Goal: Information Seeking & Learning: Learn about a topic

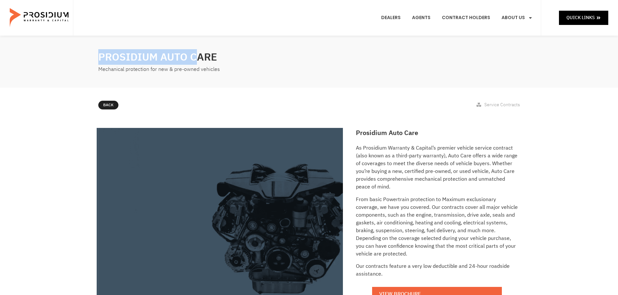
drag, startPoint x: 94, startPoint y: 57, endPoint x: 193, endPoint y: 61, distance: 99.3
click at [193, 61] on div "Prosidium Auto Care Mechanical protection for new & pre-owned vehicles" at bounding box center [309, 62] width 618 height 52
click at [198, 60] on h2 "Prosidium Auto Care" at bounding box center [201, 57] width 207 height 16
drag, startPoint x: 206, startPoint y: 60, endPoint x: 136, endPoint y: 60, distance: 70.4
click at [136, 60] on h2 "Prosidium Auto Care" at bounding box center [201, 57] width 207 height 16
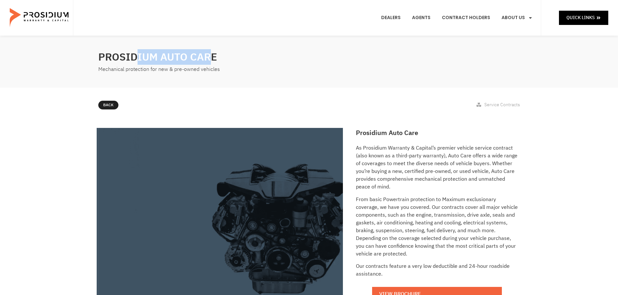
click at [135, 60] on h2 "Prosidium Auto Care" at bounding box center [201, 57] width 207 height 16
drag, startPoint x: 101, startPoint y: 56, endPoint x: 201, endPoint y: 61, distance: 100.9
click at [201, 61] on h2 "Prosidium Auto Care" at bounding box center [201, 57] width 207 height 16
click at [203, 61] on h2 "Prosidium Auto Care" at bounding box center [201, 57] width 207 height 16
drag, startPoint x: 186, startPoint y: 61, endPoint x: 120, endPoint y: 54, distance: 66.2
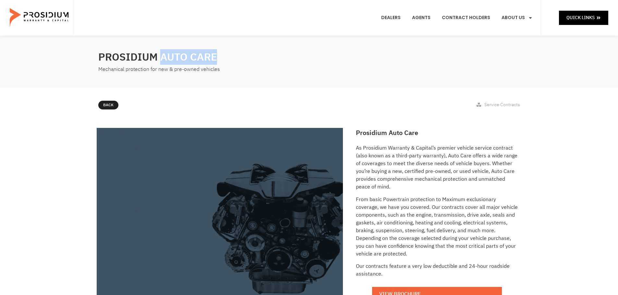
click at [131, 55] on h2 "Prosidium Auto Care" at bounding box center [201, 57] width 207 height 16
click at [120, 54] on h2 "Prosidium Auto Care" at bounding box center [201, 57] width 207 height 16
drag, startPoint x: 196, startPoint y: 58, endPoint x: 207, endPoint y: 58, distance: 11.0
click at [202, 58] on h2 "Prosidium Auto Care" at bounding box center [201, 57] width 207 height 16
click at [207, 58] on h2 "Prosidium Auto Care" at bounding box center [201, 57] width 207 height 16
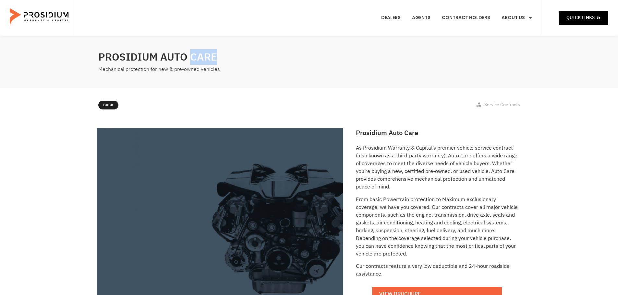
click at [207, 58] on h2 "Prosidium Auto Care" at bounding box center [201, 57] width 207 height 16
click at [152, 59] on h2 "Prosidium Auto Care" at bounding box center [201, 57] width 207 height 16
drag, startPoint x: 355, startPoint y: 138, endPoint x: 410, endPoint y: 149, distance: 56.7
click at [410, 149] on div "Prosidium Auto Care As Prosidium Warranty & Capital’s premier vehicle service c…" at bounding box center [436, 241] width 169 height 232
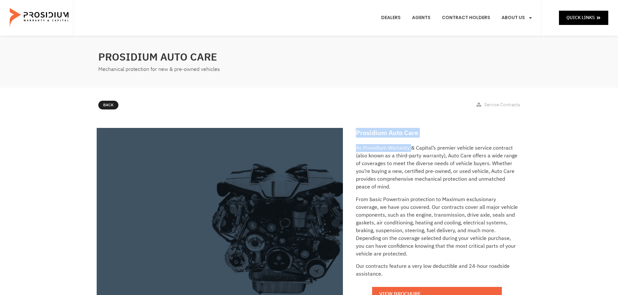
drag, startPoint x: 410, startPoint y: 149, endPoint x: 394, endPoint y: 155, distance: 17.5
click at [410, 150] on p "As Prosidium Warranty & Capital’s premier vehicle service contract (also known …" at bounding box center [437, 167] width 162 height 47
click at [365, 154] on p "As Prosidium Warranty & Capital’s premier vehicle service contract (also known …" at bounding box center [437, 167] width 162 height 47
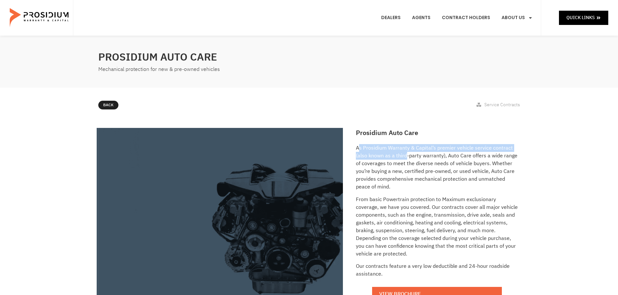
drag, startPoint x: 358, startPoint y: 152, endPoint x: 407, endPoint y: 158, distance: 48.7
click at [406, 158] on p "As Prosidium Warranty & Capital’s premier vehicle service contract (also known …" at bounding box center [437, 167] width 162 height 47
click at [407, 158] on p "As Prosidium Warranty & Capital’s premier vehicle service contract (also known …" at bounding box center [437, 167] width 162 height 47
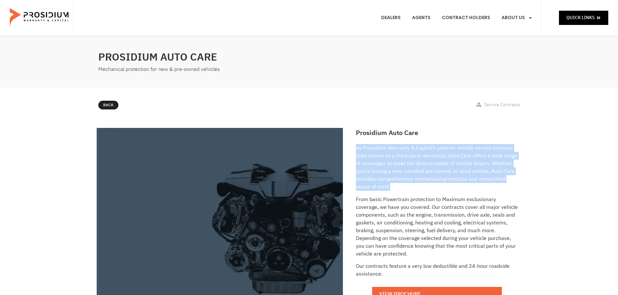
drag, startPoint x: 354, startPoint y: 149, endPoint x: 410, endPoint y: 187, distance: 67.8
click at [410, 187] on div "Prosidium Auto Care As Prosidium Warranty & Capital’s premier vehicle service c…" at bounding box center [436, 241] width 169 height 232
click at [410, 187] on p "As Prosidium Warranty & Capital’s premier vehicle service contract (also known …" at bounding box center [437, 167] width 162 height 47
drag, startPoint x: 410, startPoint y: 187, endPoint x: 355, endPoint y: 149, distance: 67.0
click at [355, 149] on div "Prosidium Auto Care As Prosidium Warranty & Capital’s premier vehicle service c…" at bounding box center [436, 241] width 169 height 232
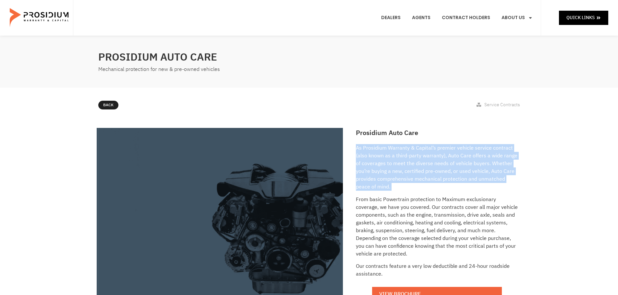
click at [354, 149] on div "Prosidium Auto Care As Prosidium Warranty & Capital’s premier vehicle service c…" at bounding box center [436, 241] width 169 height 232
drag, startPoint x: 354, startPoint y: 149, endPoint x: 406, endPoint y: 183, distance: 62.5
click at [406, 183] on div "Prosidium Auto Care As Prosidium Warranty & Capital’s premier vehicle service c…" at bounding box center [436, 241] width 169 height 232
click at [406, 183] on p "As Prosidium Warranty & Capital’s premier vehicle service contract (also known …" at bounding box center [437, 167] width 162 height 47
drag, startPoint x: 406, startPoint y: 185, endPoint x: 365, endPoint y: 154, distance: 51.1
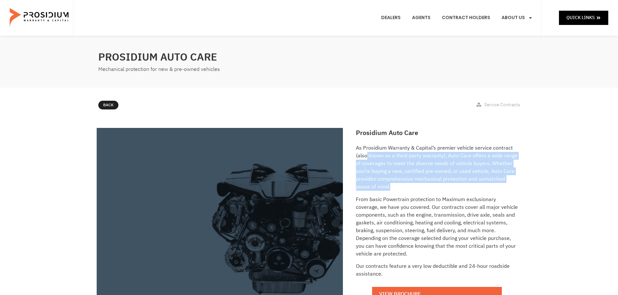
click at [366, 155] on p "As Prosidium Warranty & Capital’s premier vehicle service contract (also known …" at bounding box center [437, 167] width 162 height 47
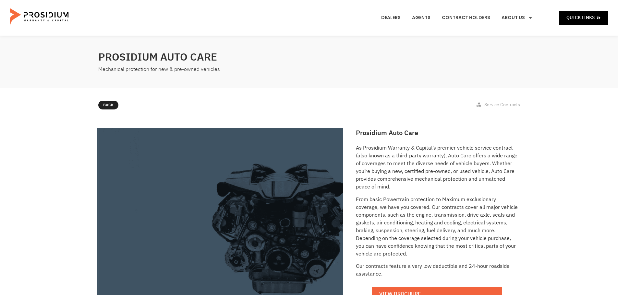
click at [366, 146] on p "As Prosidium Warranty & Capital’s premier vehicle service contract (also known …" at bounding box center [437, 167] width 162 height 47
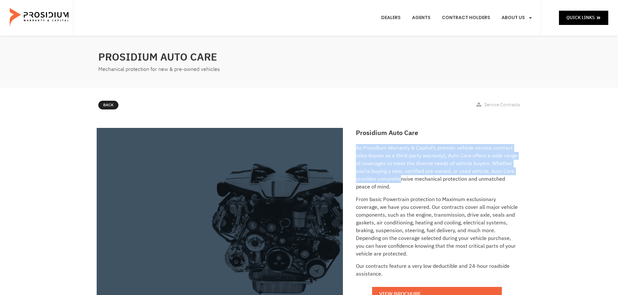
drag, startPoint x: 356, startPoint y: 147, endPoint x: 402, endPoint y: 183, distance: 58.6
click at [401, 183] on p "As Prosidium Warranty & Capital’s premier vehicle service contract (also known …" at bounding box center [437, 167] width 162 height 47
click at [366, 144] on p "As Prosidium Warranty & Capital’s premier vehicle service contract (also known …" at bounding box center [437, 167] width 162 height 47
drag, startPoint x: 355, startPoint y: 144, endPoint x: 418, endPoint y: 190, distance: 77.9
click at [418, 190] on div "Prosidium Auto Care As Prosidium Warranty & Capital’s premier vehicle service c…" at bounding box center [436, 241] width 169 height 232
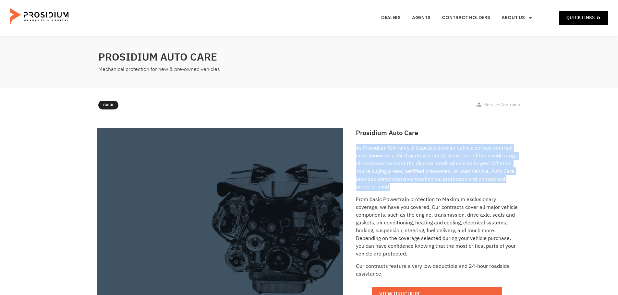
click at [418, 190] on p "As Prosidium Warranty & Capital’s premier vehicle service contract (also known …" at bounding box center [437, 167] width 162 height 47
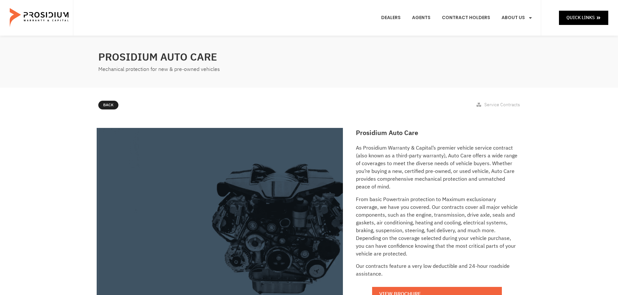
click at [418, 190] on p "As Prosidium Warranty & Capital’s premier vehicle service contract (also known …" at bounding box center [437, 167] width 162 height 47
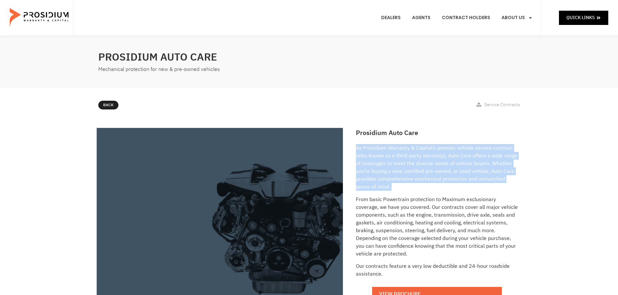
drag, startPoint x: 418, startPoint y: 190, endPoint x: 382, endPoint y: 153, distance: 52.0
click at [383, 153] on p "As Prosidium Warranty & Capital’s premier vehicle service contract (also known …" at bounding box center [437, 167] width 162 height 47
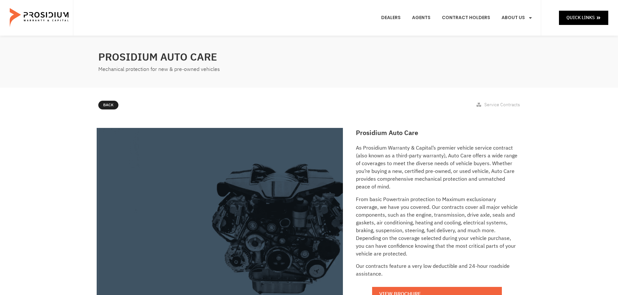
click at [432, 119] on div "Back Service Contracts" at bounding box center [309, 106] width 428 height 37
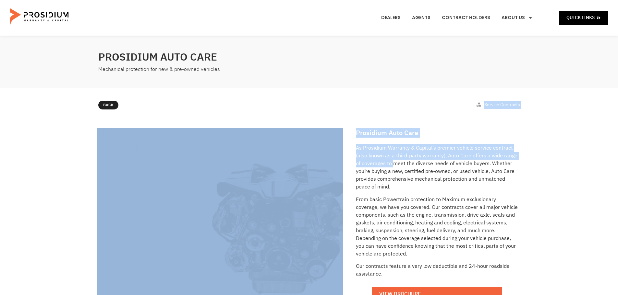
drag, startPoint x: 357, startPoint y: 120, endPoint x: 394, endPoint y: 168, distance: 60.5
click at [394, 168] on div "Prosidium Auto Care Mechanical protection for new & pre-owned vehicles Back Ser…" at bounding box center [309, 210] width 618 height 348
click at [394, 168] on p "As Prosidium Warranty & Capital’s premier vehicle service contract (also known …" at bounding box center [437, 167] width 162 height 47
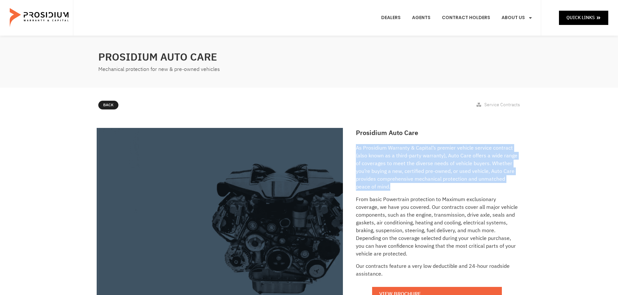
drag, startPoint x: 356, startPoint y: 147, endPoint x: 443, endPoint y: 189, distance: 96.3
click at [443, 189] on p "As Prosidium Warranty & Capital’s premier vehicle service contract (also known …" at bounding box center [437, 167] width 162 height 47
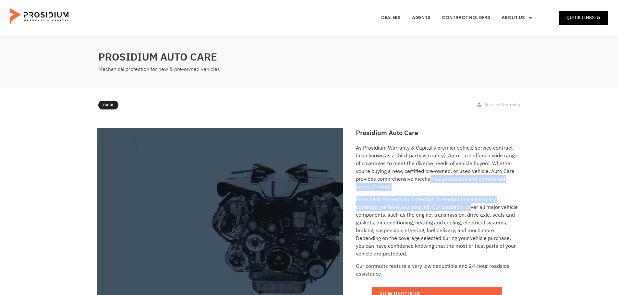
drag, startPoint x: 429, startPoint y: 183, endPoint x: 453, endPoint y: 208, distance: 34.4
click at [452, 208] on div "As Prosidium Warranty & Capital’s premier vehicle service contract (also known …" at bounding box center [437, 227] width 162 height 167
click at [453, 208] on p "From basic Powertrain protection to Maximum exclusionary coverage, we have you …" at bounding box center [437, 227] width 162 height 62
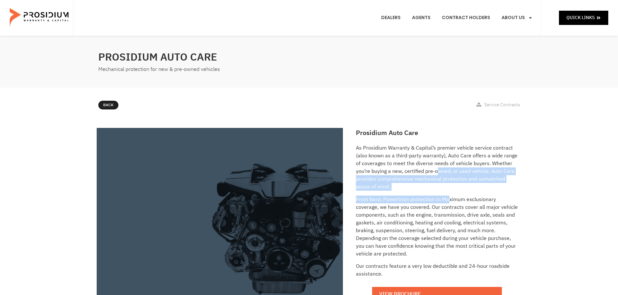
drag, startPoint x: 448, startPoint y: 195, endPoint x: 433, endPoint y: 165, distance: 34.4
click at [435, 167] on div "As Prosidium Warranty & Capital’s premier vehicle service contract (also known …" at bounding box center [437, 227] width 162 height 167
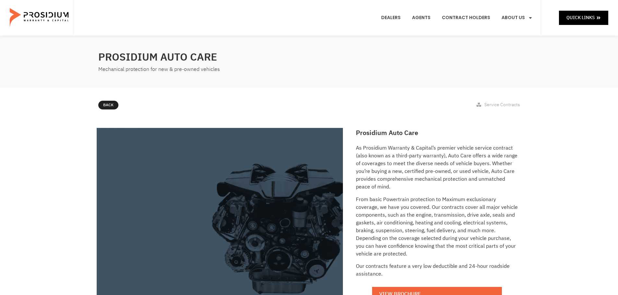
click at [433, 165] on p "As Prosidium Warranty & Capital’s premier vehicle service contract (also known …" at bounding box center [437, 167] width 162 height 47
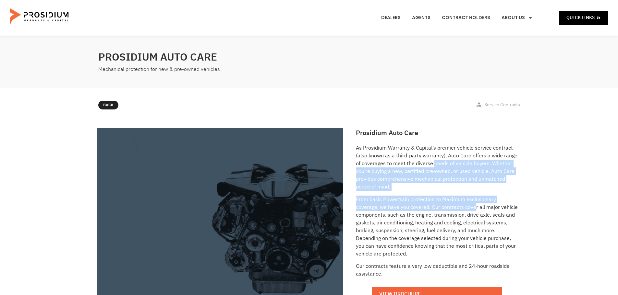
drag, startPoint x: 447, startPoint y: 200, endPoint x: 460, endPoint y: 215, distance: 20.2
click at [456, 213] on div "As Prosidium Warranty & Capital’s premier vehicle service contract (also known …" at bounding box center [437, 227] width 162 height 167
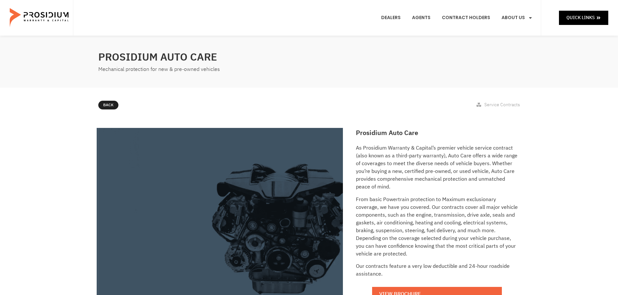
drag, startPoint x: 460, startPoint y: 215, endPoint x: 467, endPoint y: 218, distance: 7.5
click at [461, 215] on p "From basic Powertrain protection to Maximum exclusionary coverage, we have you …" at bounding box center [437, 227] width 162 height 62
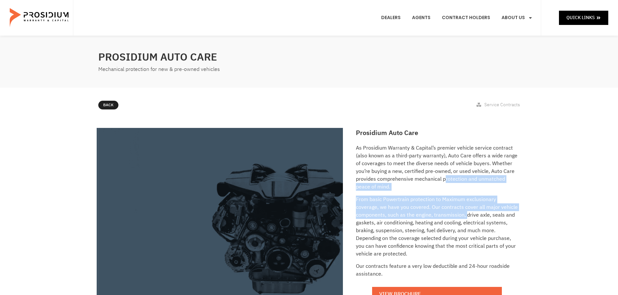
drag, startPoint x: 467, startPoint y: 218, endPoint x: 424, endPoint y: 164, distance: 69.5
click at [427, 166] on div "As Prosidium Warranty & Capital’s premier vehicle service contract (also known …" at bounding box center [437, 227] width 162 height 167
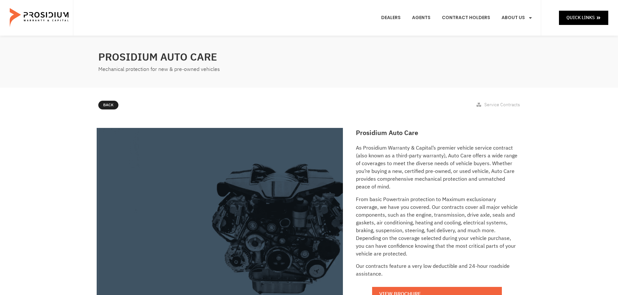
click at [424, 164] on p "As Prosidium Warranty & Capital’s premier vehicle service contract (also known …" at bounding box center [437, 167] width 162 height 47
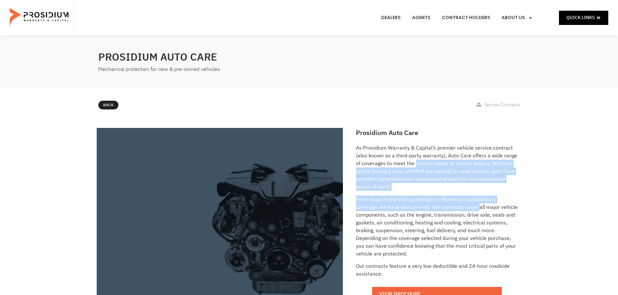
drag, startPoint x: 424, startPoint y: 164, endPoint x: 461, endPoint y: 217, distance: 64.8
click at [460, 217] on div "As Prosidium Warranty & Capital’s premier vehicle service contract (also known …" at bounding box center [437, 227] width 162 height 167
click at [461, 217] on p "From basic Powertrain protection to Maximum exclusionary coverage, we have you …" at bounding box center [437, 227] width 162 height 62
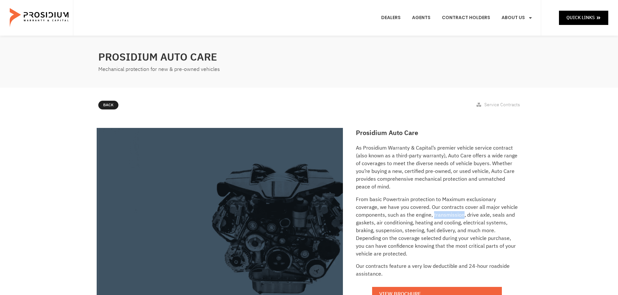
drag, startPoint x: 461, startPoint y: 217, endPoint x: 452, endPoint y: 201, distance: 18.6
click at [453, 203] on p "From basic Powertrain protection to Maximum exclusionary coverage, we have you …" at bounding box center [437, 227] width 162 height 62
click at [430, 166] on p "As Prosidium Warranty & Capital’s premier vehicle service contract (also known …" at bounding box center [437, 167] width 162 height 47
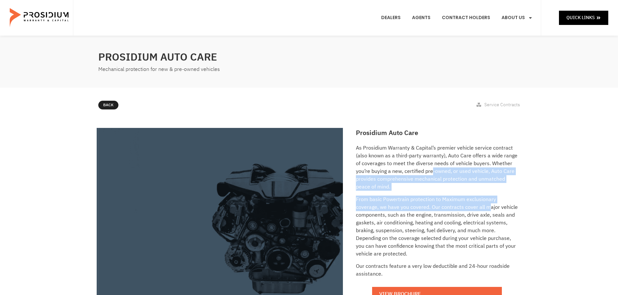
drag, startPoint x: 457, startPoint y: 200, endPoint x: 472, endPoint y: 211, distance: 18.9
click at [469, 208] on div "As Prosidium Warranty & Capital’s premier vehicle service contract (also known …" at bounding box center [437, 227] width 162 height 167
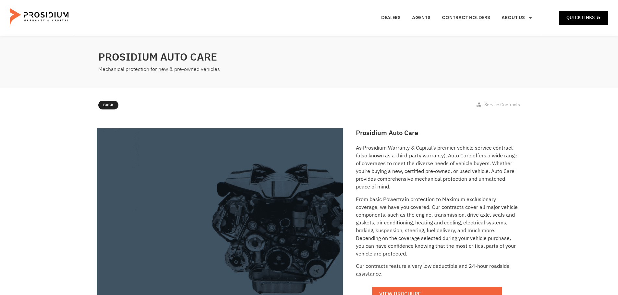
click at [472, 212] on p "From basic Powertrain protection to Maximum exclusionary coverage, we have you …" at bounding box center [437, 227] width 162 height 62
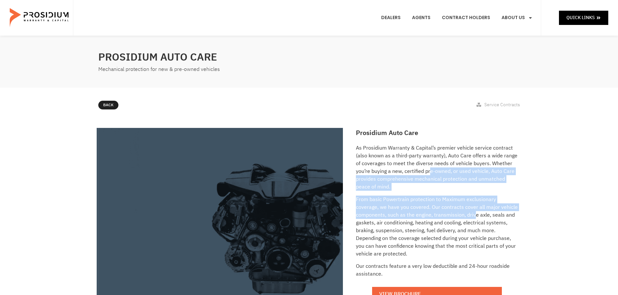
drag, startPoint x: 472, startPoint y: 207, endPoint x: 411, endPoint y: 158, distance: 78.6
click at [416, 161] on div "As Prosidium Warranty & Capital’s premier vehicle service contract (also known …" at bounding box center [437, 227] width 162 height 167
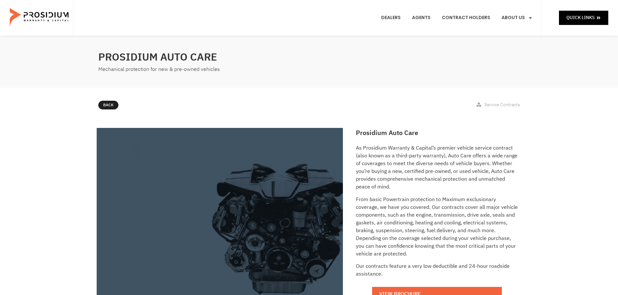
click at [411, 158] on p "As Prosidium Warranty & Capital’s premier vehicle service contract (also known …" at bounding box center [437, 167] width 162 height 47
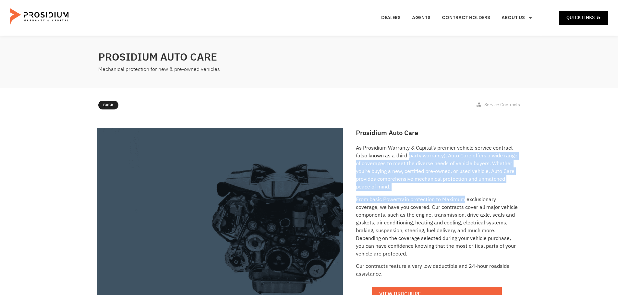
drag, startPoint x: 411, startPoint y: 158, endPoint x: 455, endPoint y: 203, distance: 63.0
click at [454, 203] on div "As Prosidium Warranty & Capital’s premier vehicle service contract (also known …" at bounding box center [437, 227] width 162 height 167
click at [455, 203] on p "From basic Powertrain protection to Maximum exclusionary coverage, we have you …" at bounding box center [437, 227] width 162 height 62
drag, startPoint x: 451, startPoint y: 194, endPoint x: 410, endPoint y: 150, distance: 60.1
click at [412, 151] on div "As Prosidium Warranty & Capital’s premier vehicle service contract (also known …" at bounding box center [437, 227] width 162 height 167
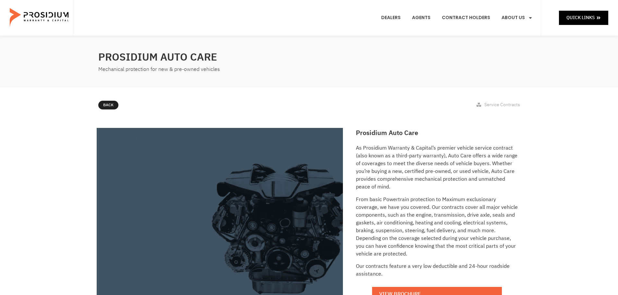
click at [410, 150] on p "As Prosidium Warranty & Capital’s premier vehicle service contract (also known …" at bounding box center [437, 167] width 162 height 47
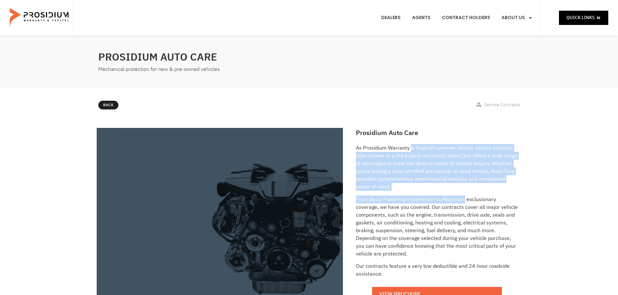
drag, startPoint x: 410, startPoint y: 150, endPoint x: 447, endPoint y: 204, distance: 65.1
click at [447, 204] on div "As Prosidium Warranty & Capital’s premier vehicle service contract (also known …" at bounding box center [437, 227] width 162 height 167
click at [446, 204] on p "From basic Powertrain protection to Maximum exclusionary coverage, we have you …" at bounding box center [437, 227] width 162 height 62
